Goal: Find specific page/section: Find specific page/section

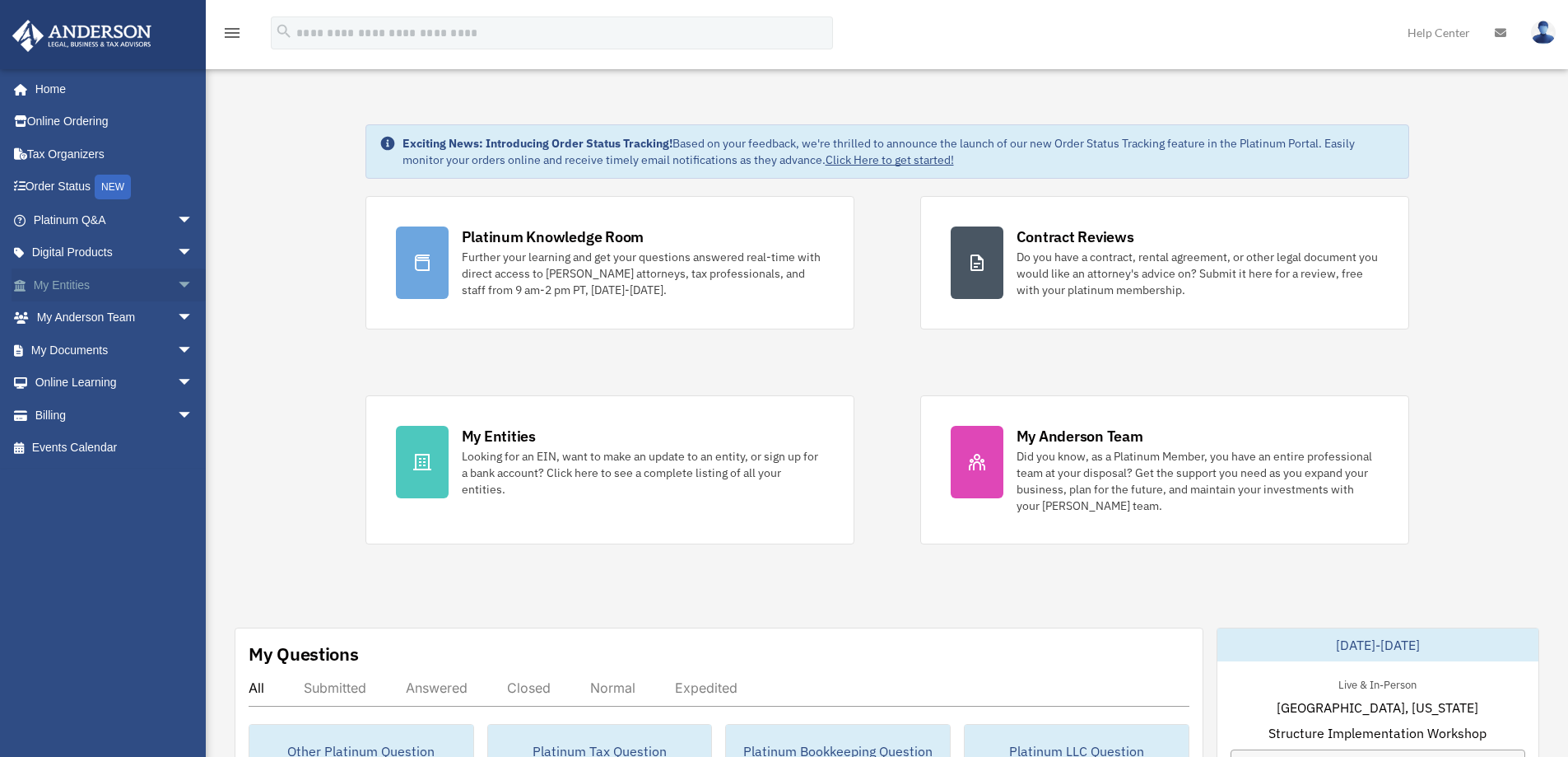
click at [177, 290] on span "arrow_drop_down" at bounding box center [193, 286] width 33 height 34
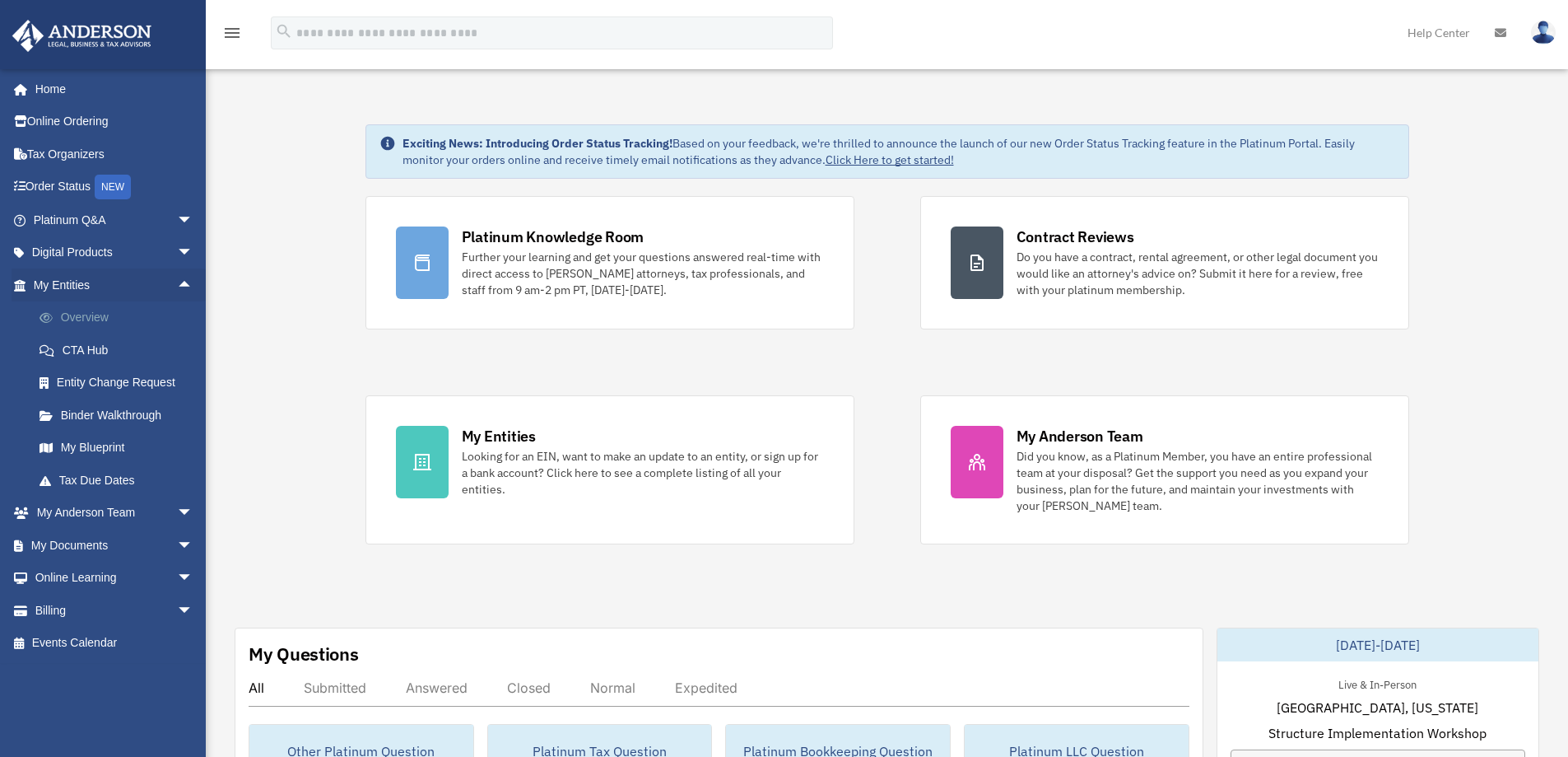
click at [115, 314] on link "Overview" at bounding box center [120, 318] width 195 height 33
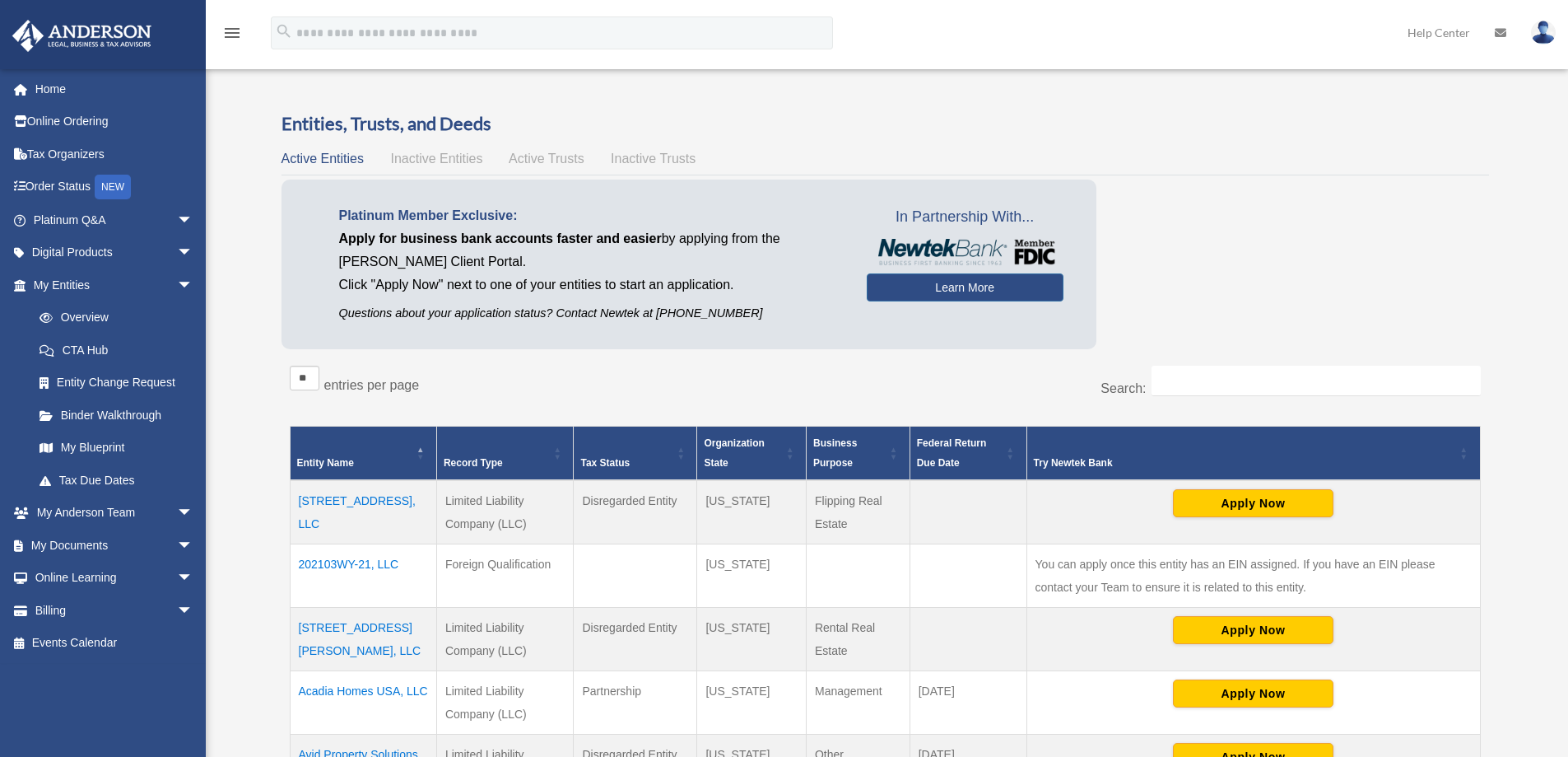
click at [240, 372] on div "Overview [EMAIL_ADDRESS][DOMAIN_NAME] Sign Out [EMAIL_ADDRESS][DOMAIN_NAME] Hom…" at bounding box center [784, 628] width 1568 height 1133
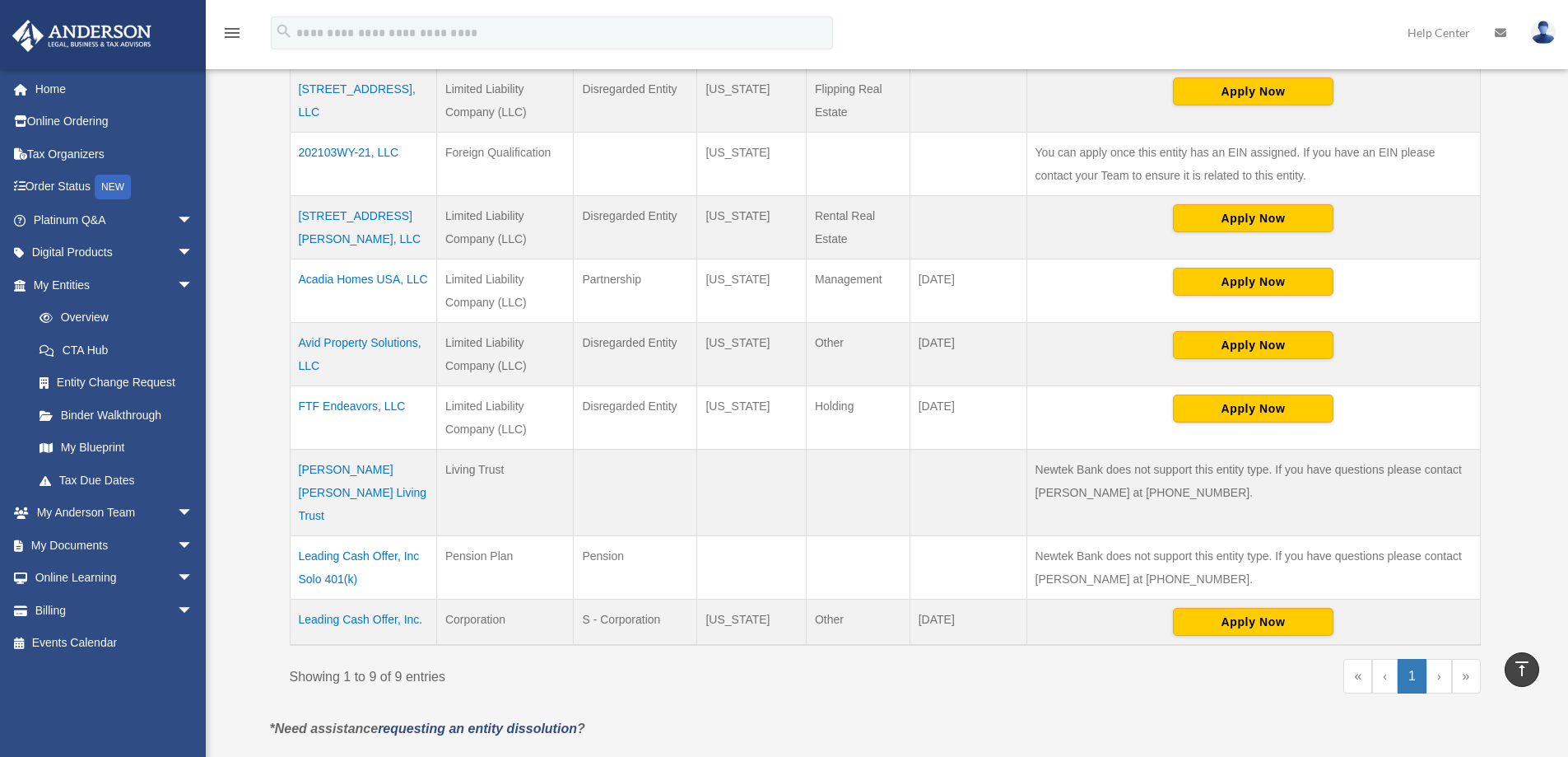
scroll to position [329, 0]
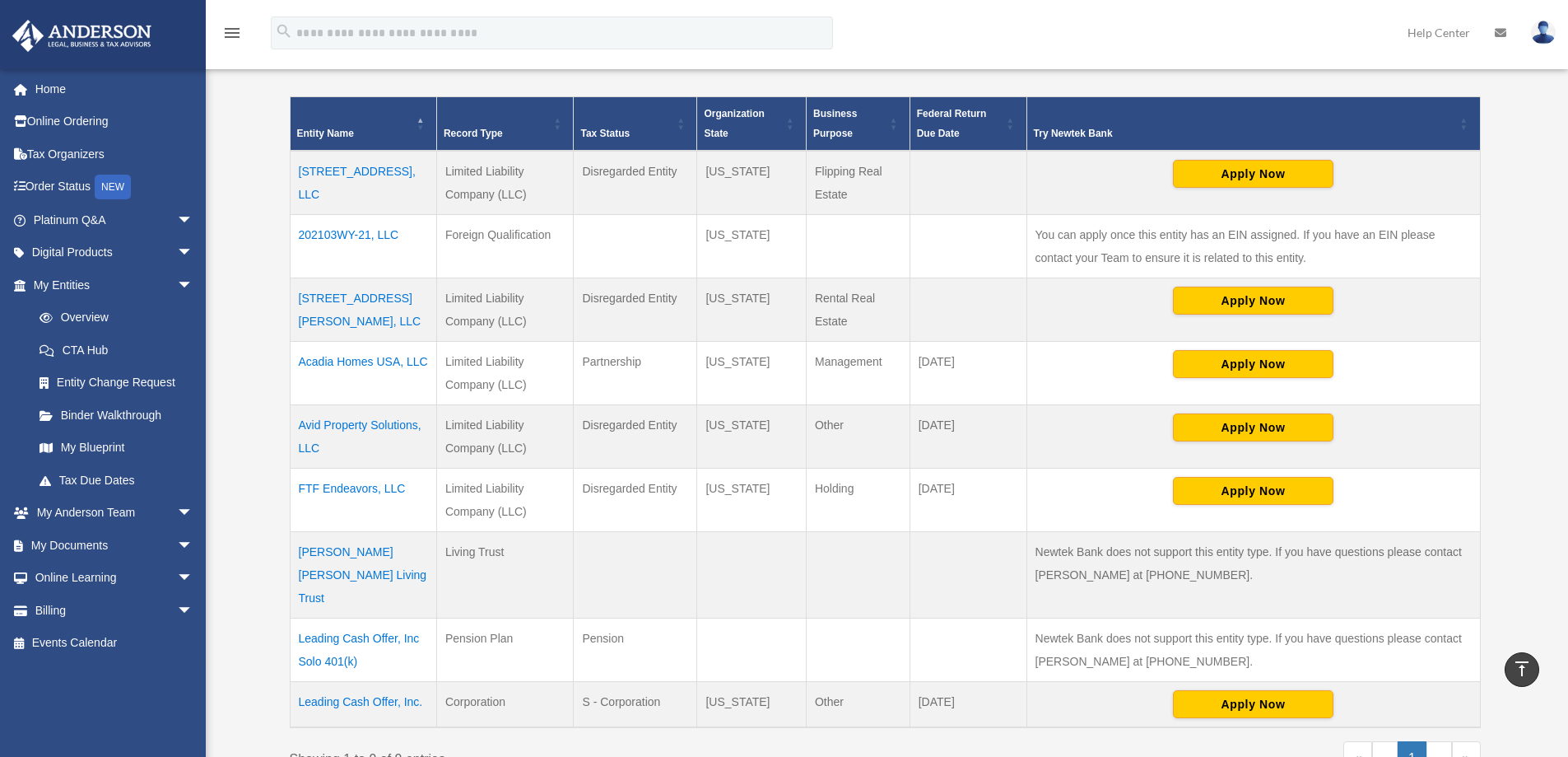
click at [358, 363] on td "Acadia Homes USA, LLC" at bounding box center [362, 373] width 147 height 63
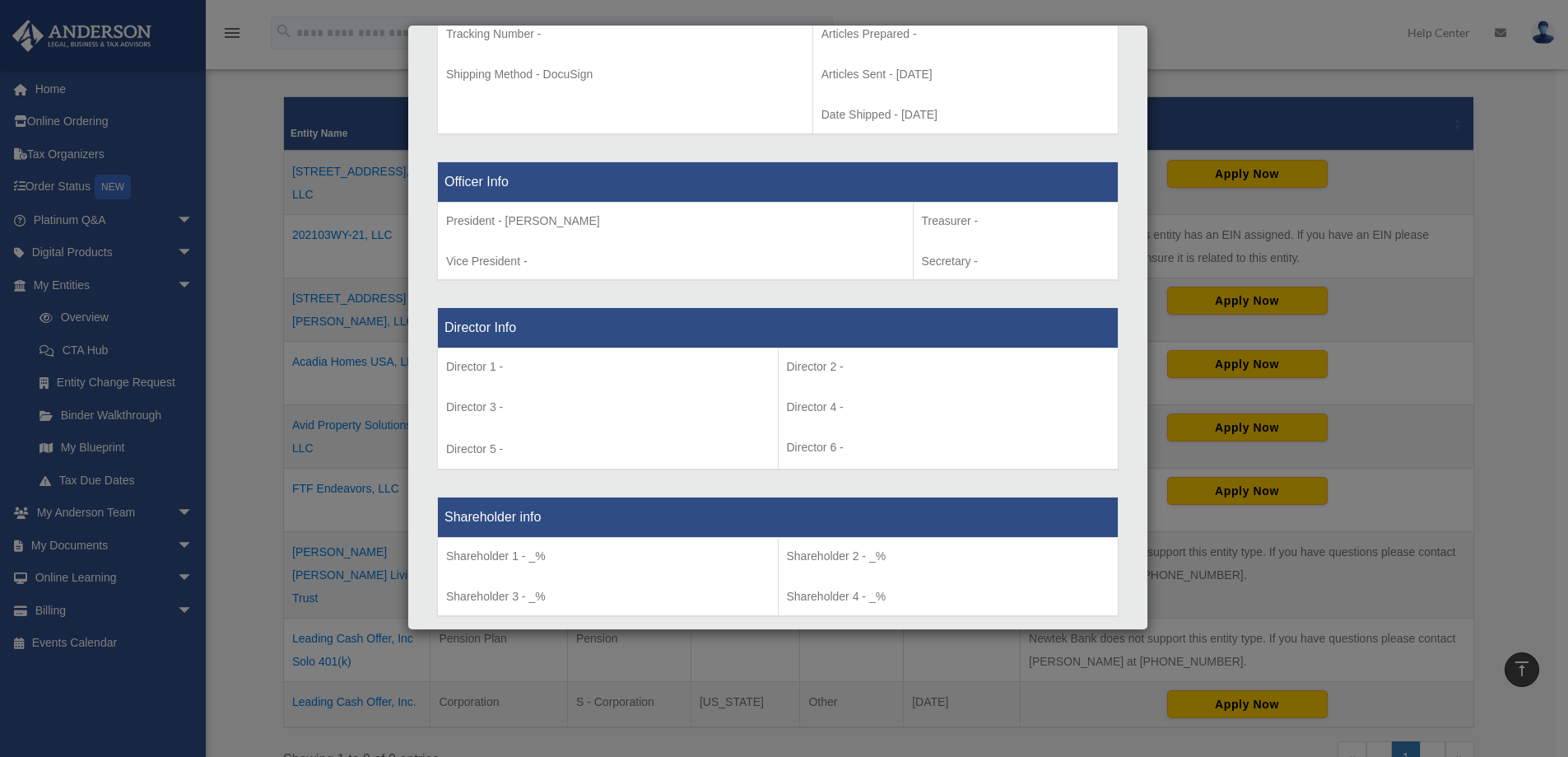
scroll to position [928, 0]
